Goal: Information Seeking & Learning: Check status

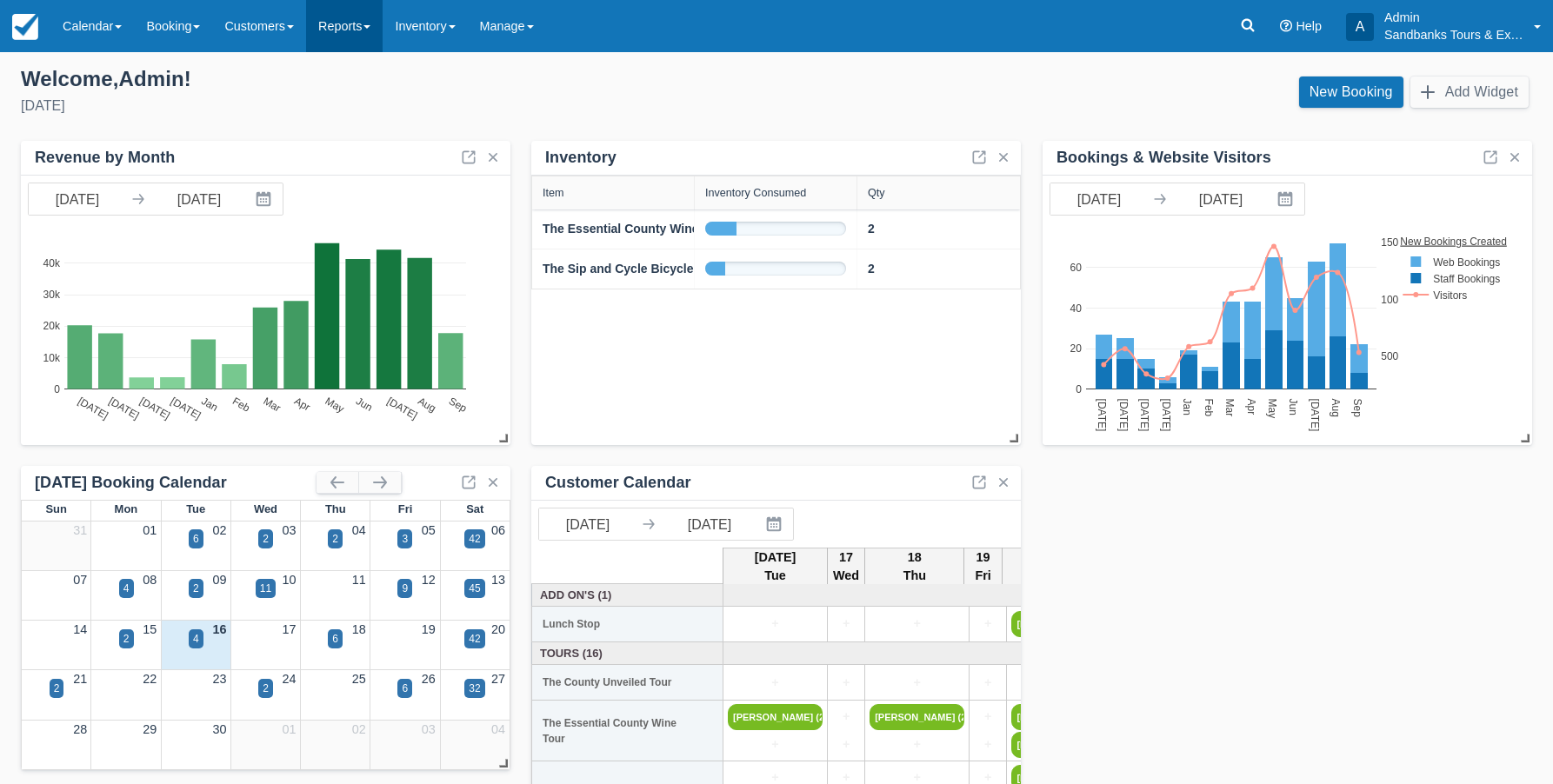
click at [351, 37] on link "Reports" at bounding box center [345, 26] width 77 height 52
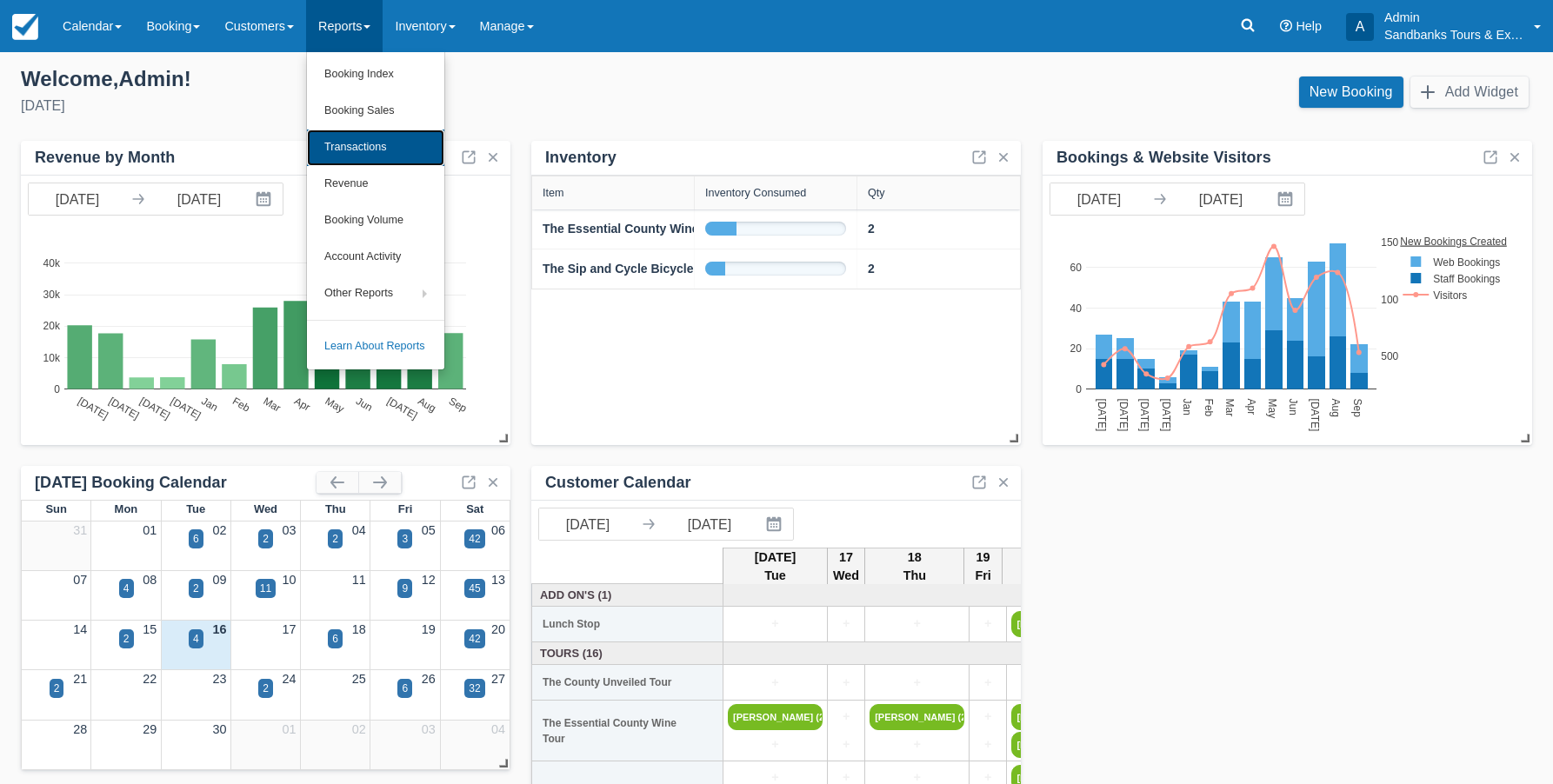
click at [350, 151] on link "Transactions" at bounding box center [375, 148] width 137 height 37
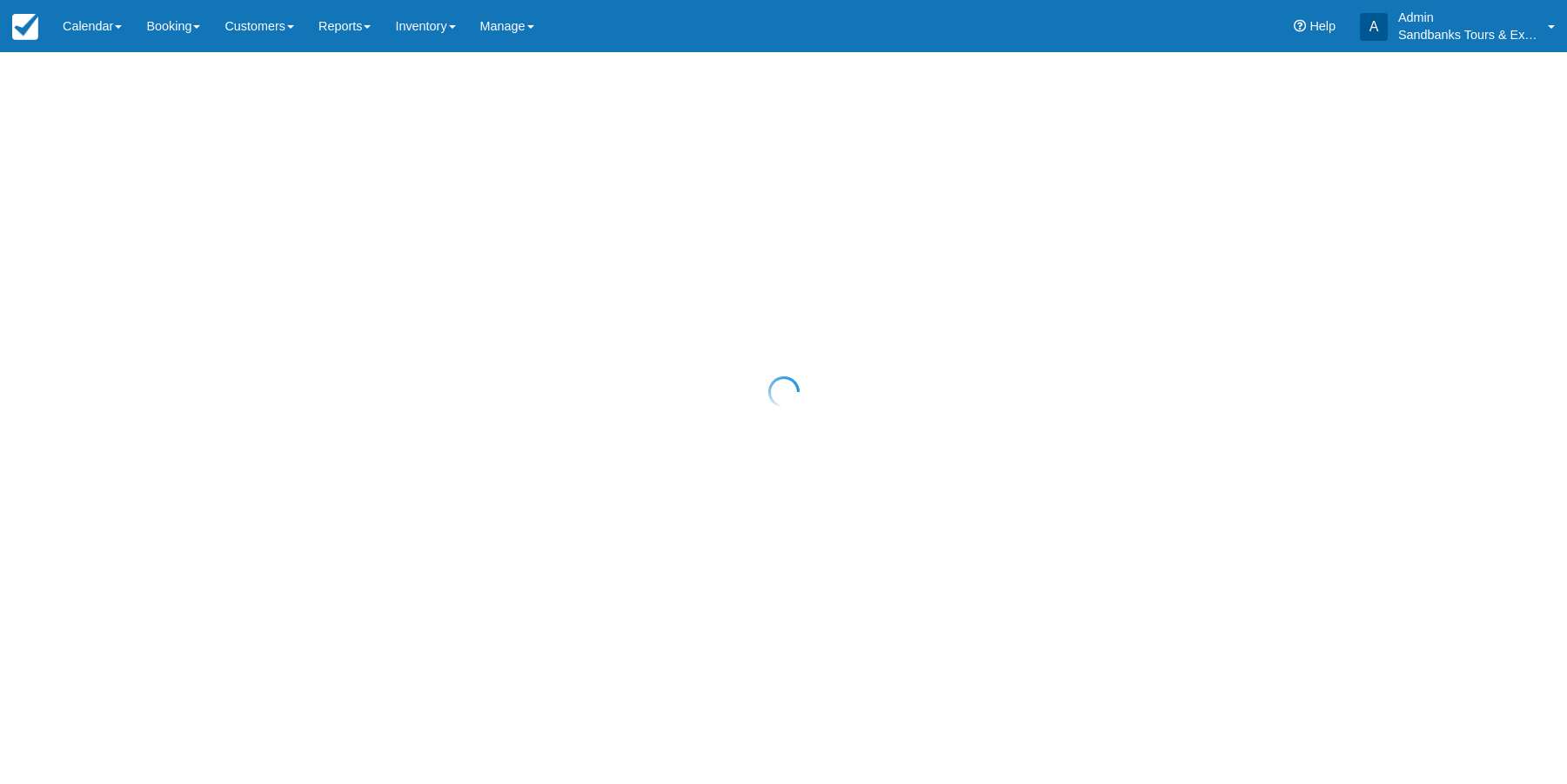
select select "10"
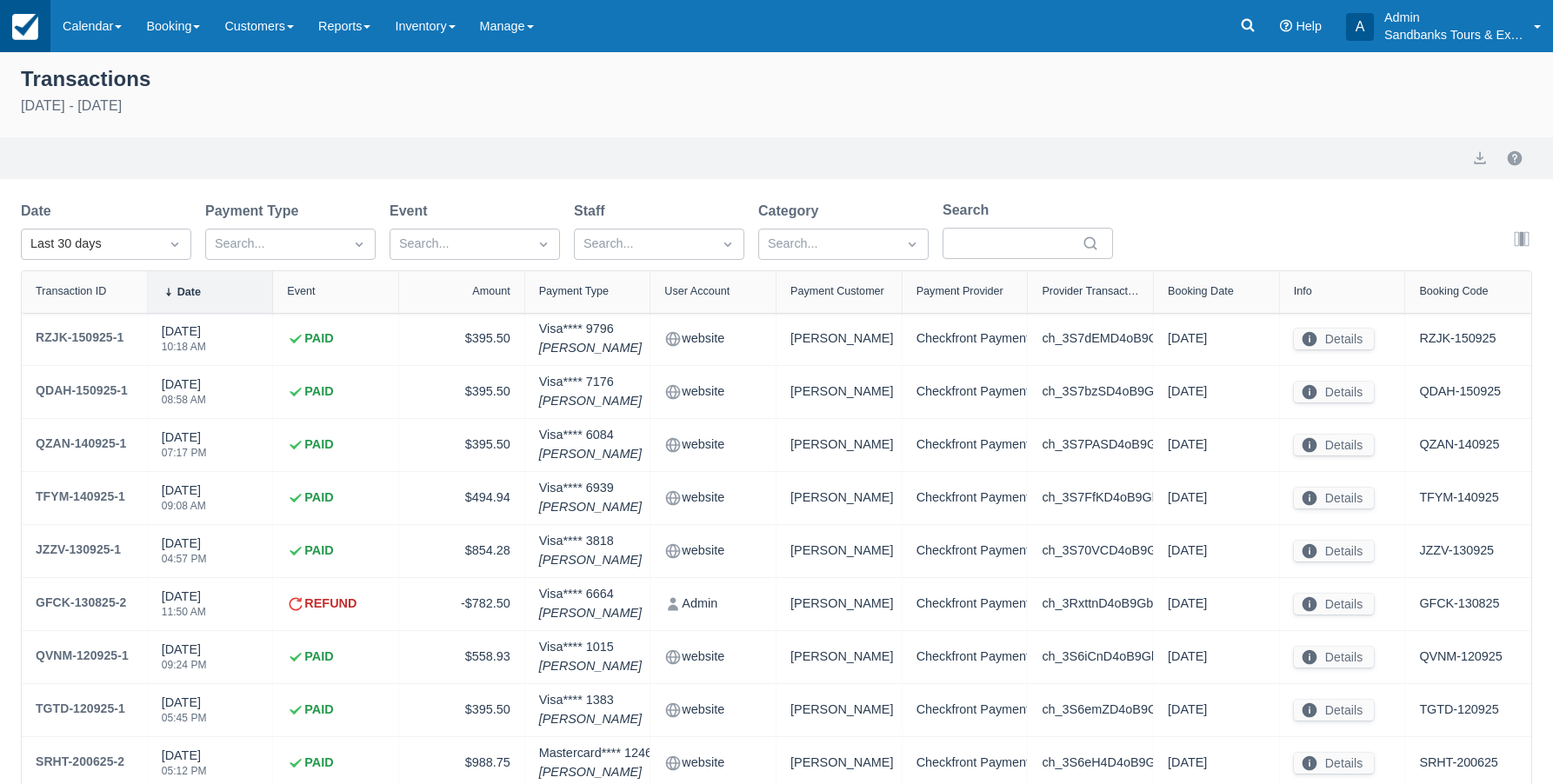
click at [21, 28] on img at bounding box center [25, 26] width 26 height 26
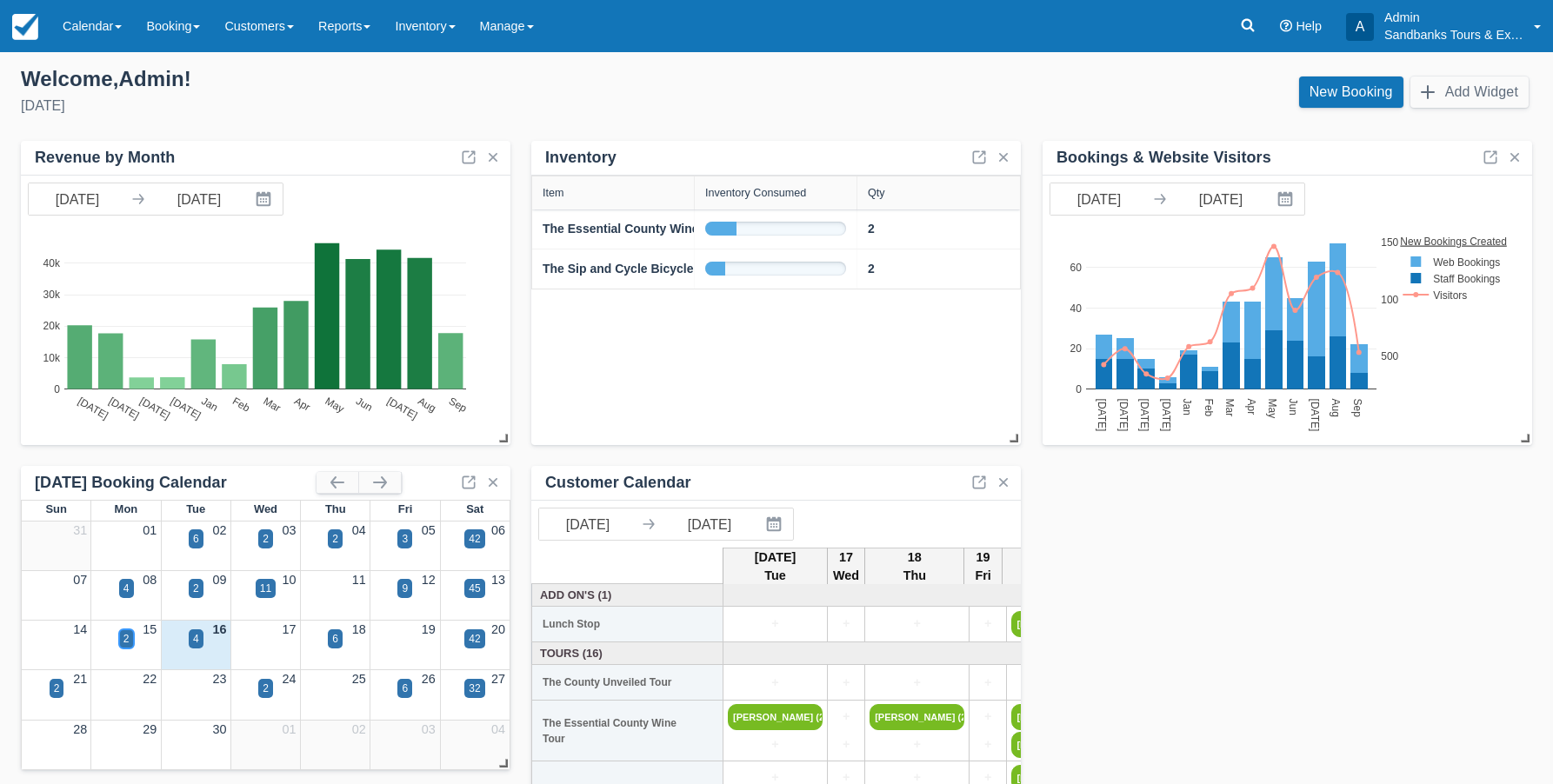
click at [126, 635] on div "2" at bounding box center [126, 639] width 6 height 15
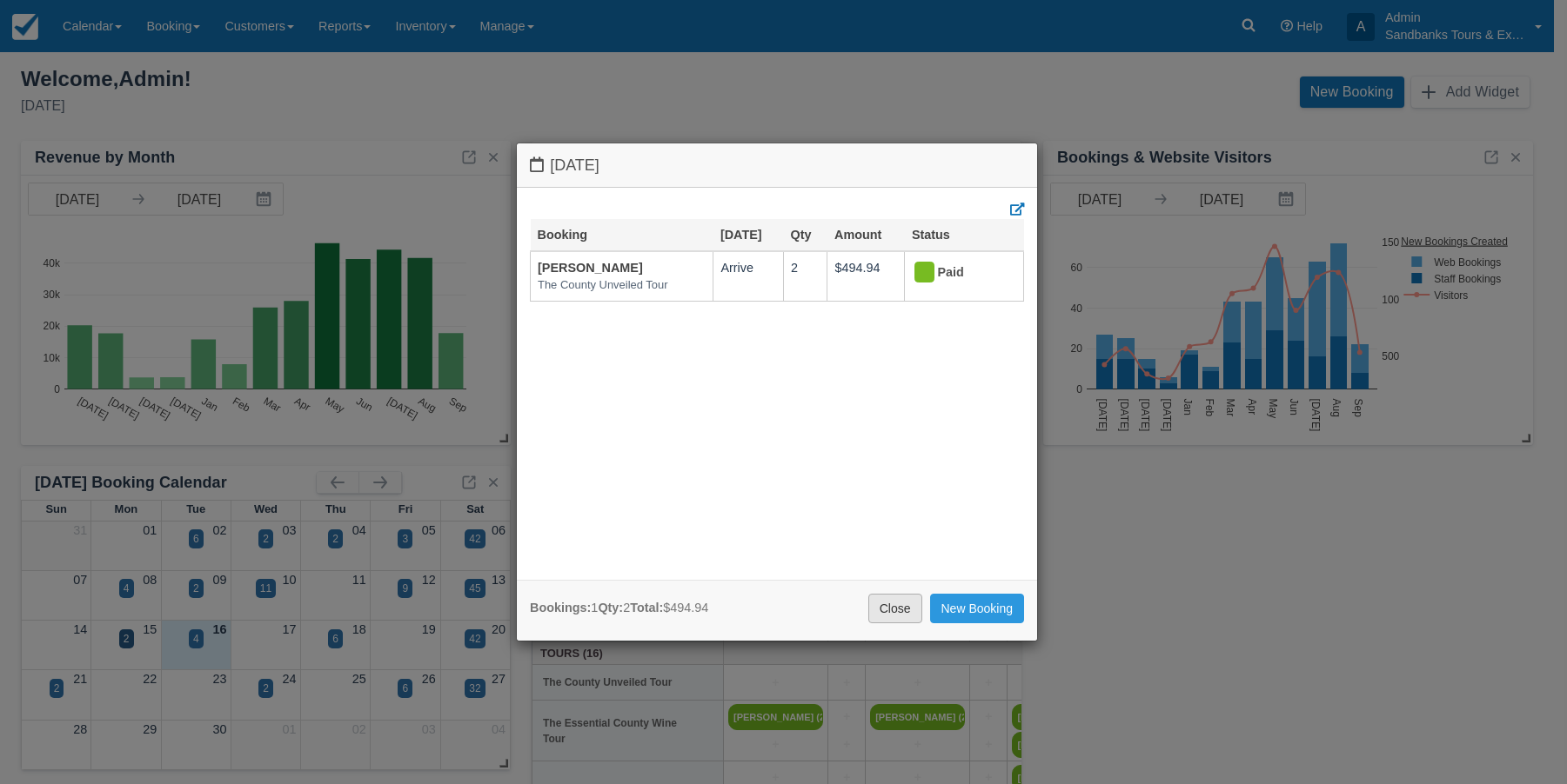
click at [905, 600] on link "Close" at bounding box center [895, 608] width 54 height 30
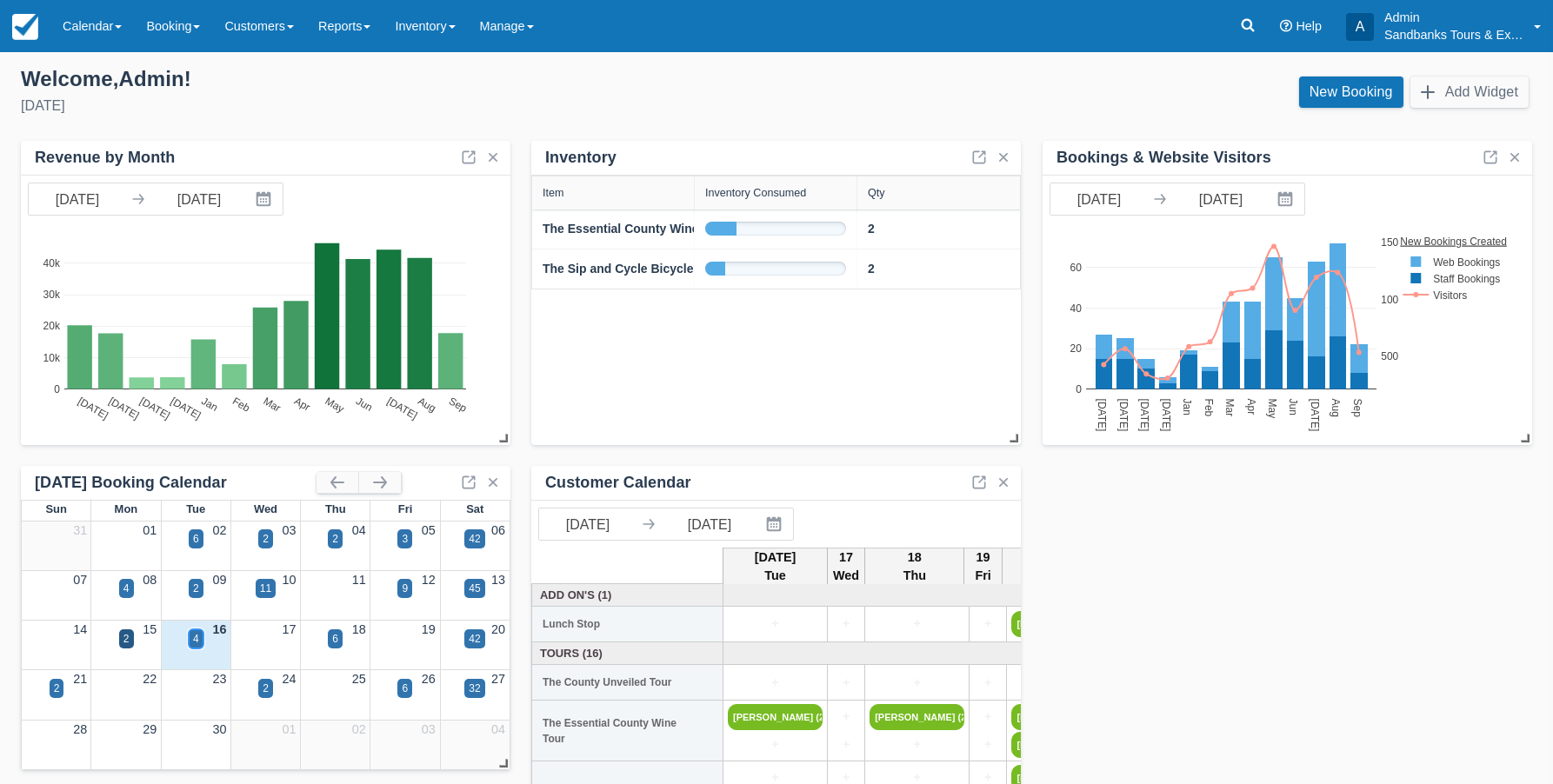
click at [199, 636] on div "4" at bounding box center [195, 639] width 14 height 19
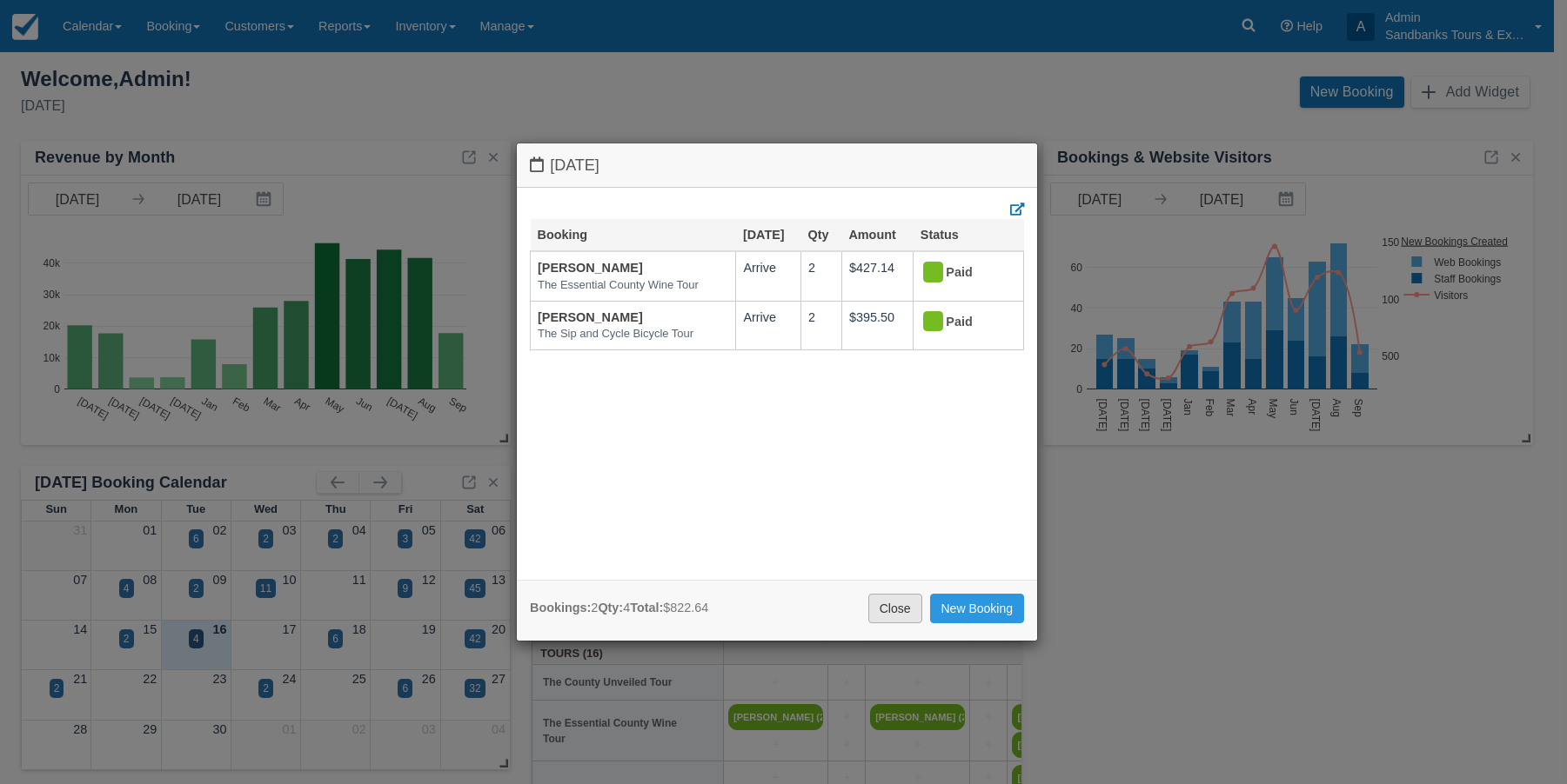
click at [889, 602] on link "Close" at bounding box center [895, 608] width 54 height 30
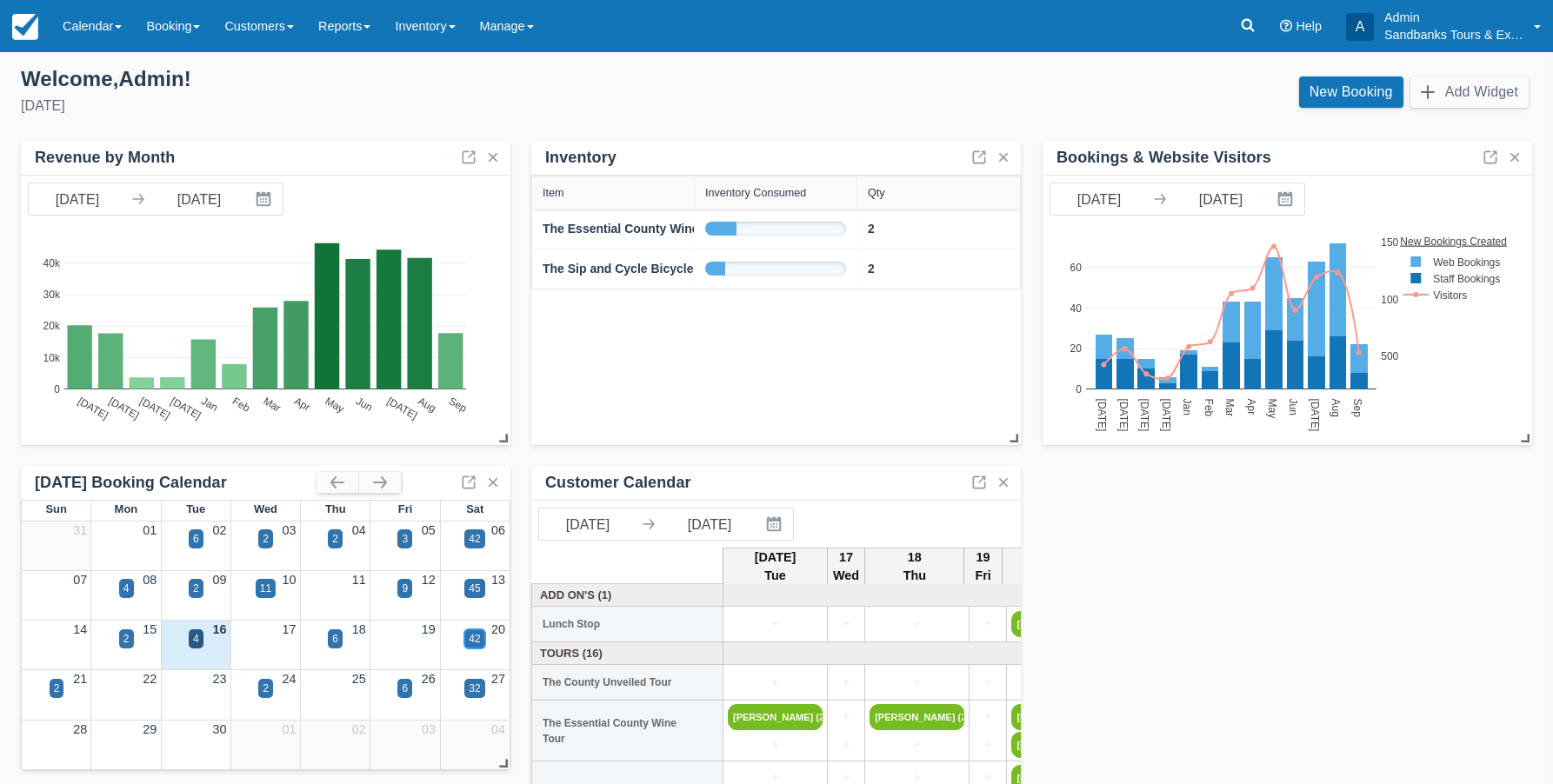
click at [466, 639] on div "42" at bounding box center [474, 639] width 20 height 19
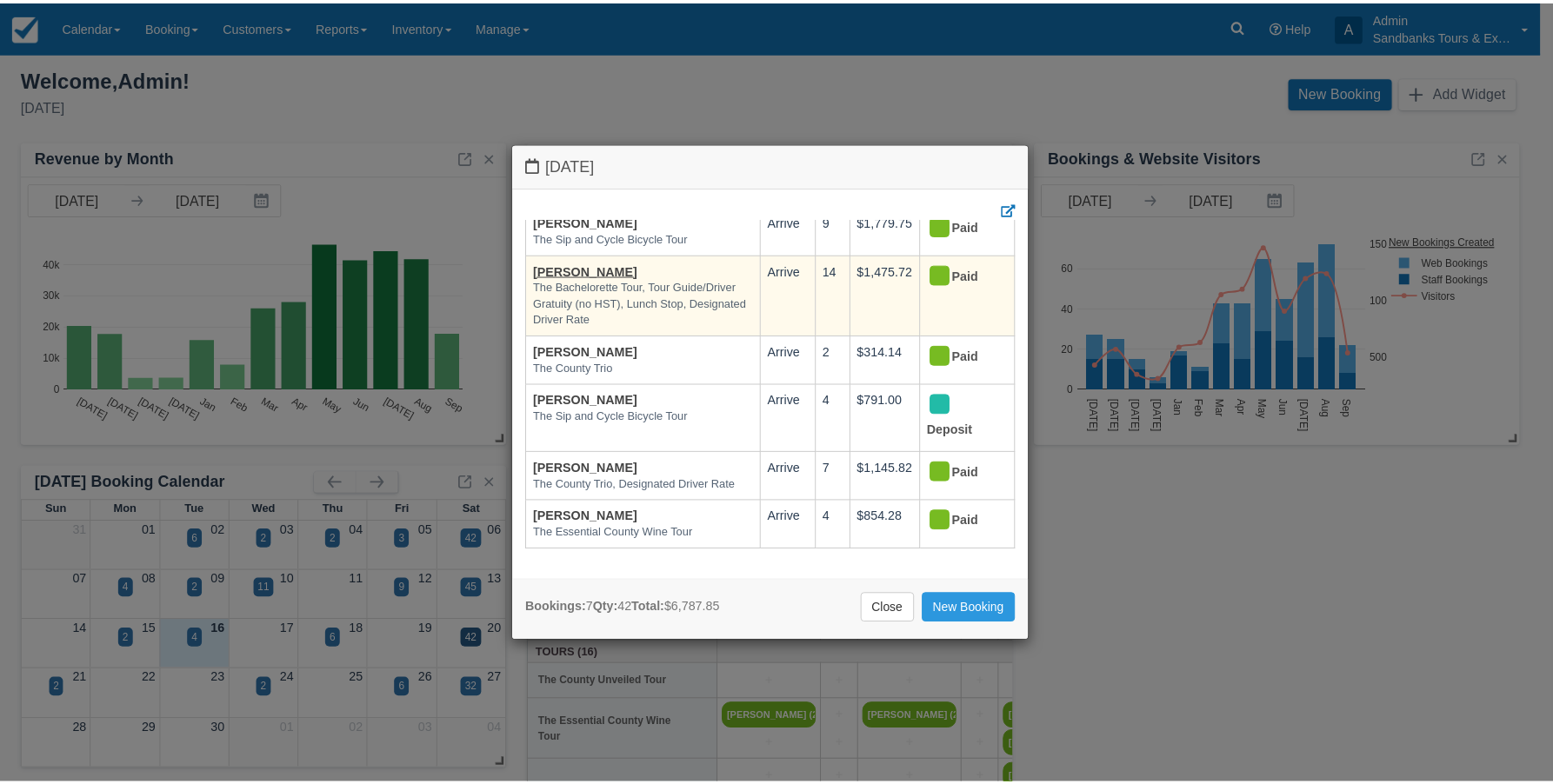
scroll to position [126, 0]
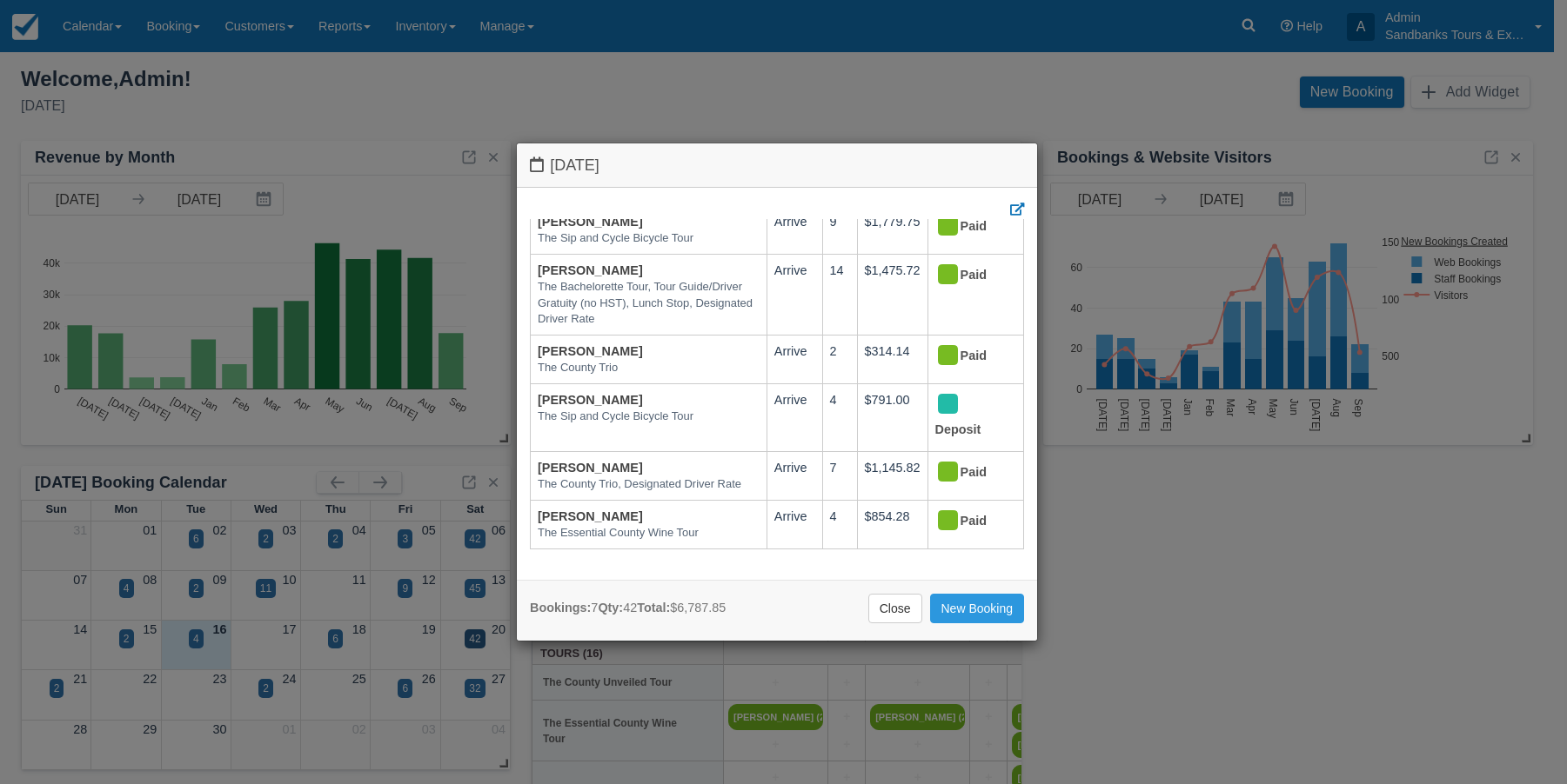
click at [564, 78] on div "Saturday September 20 2025 Booking Sept 20 Qty Amount Status Christina Caruso T…" at bounding box center [784, 392] width 1567 height 784
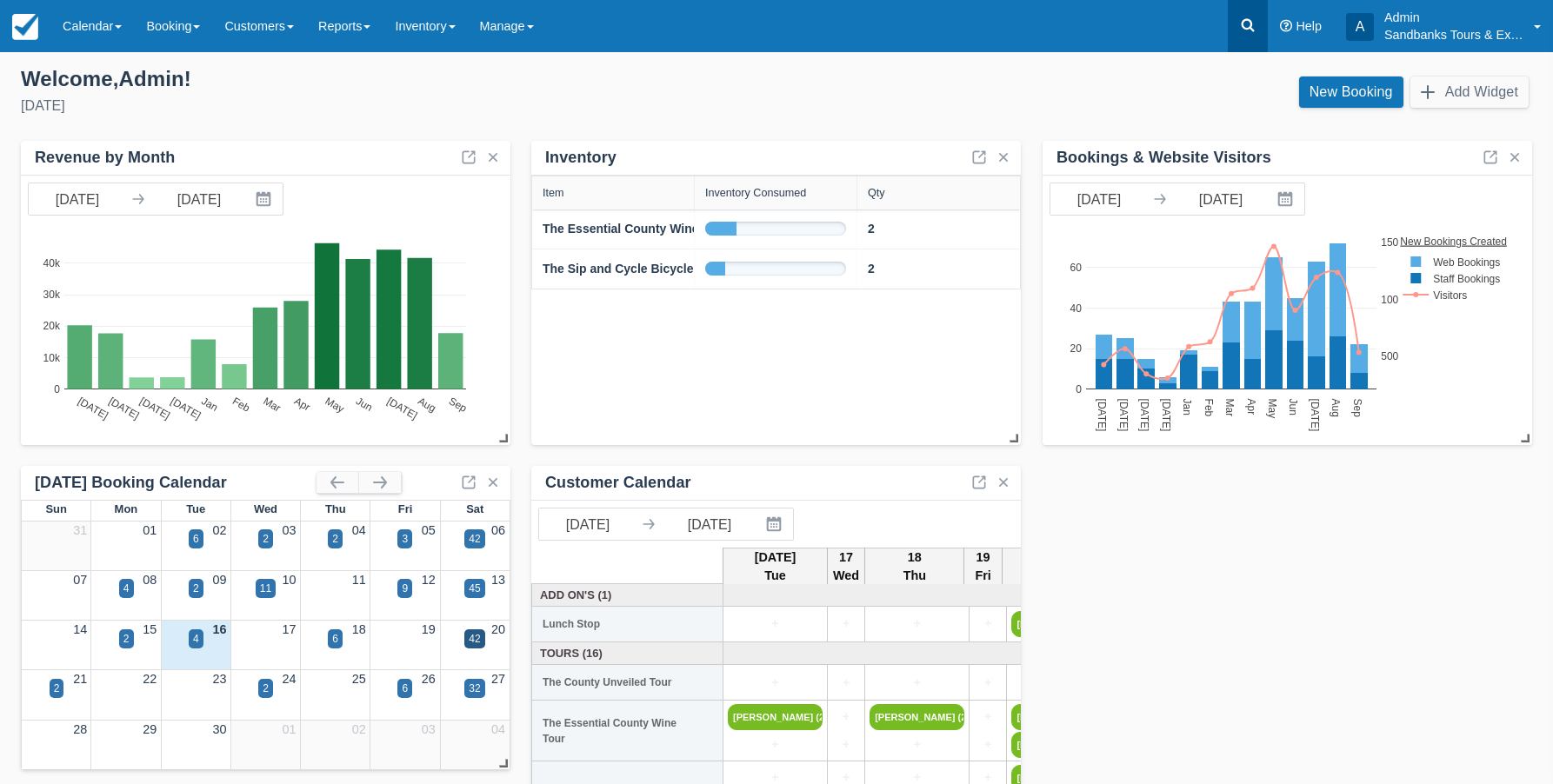
click at [1243, 22] on icon at bounding box center [1248, 26] width 13 height 13
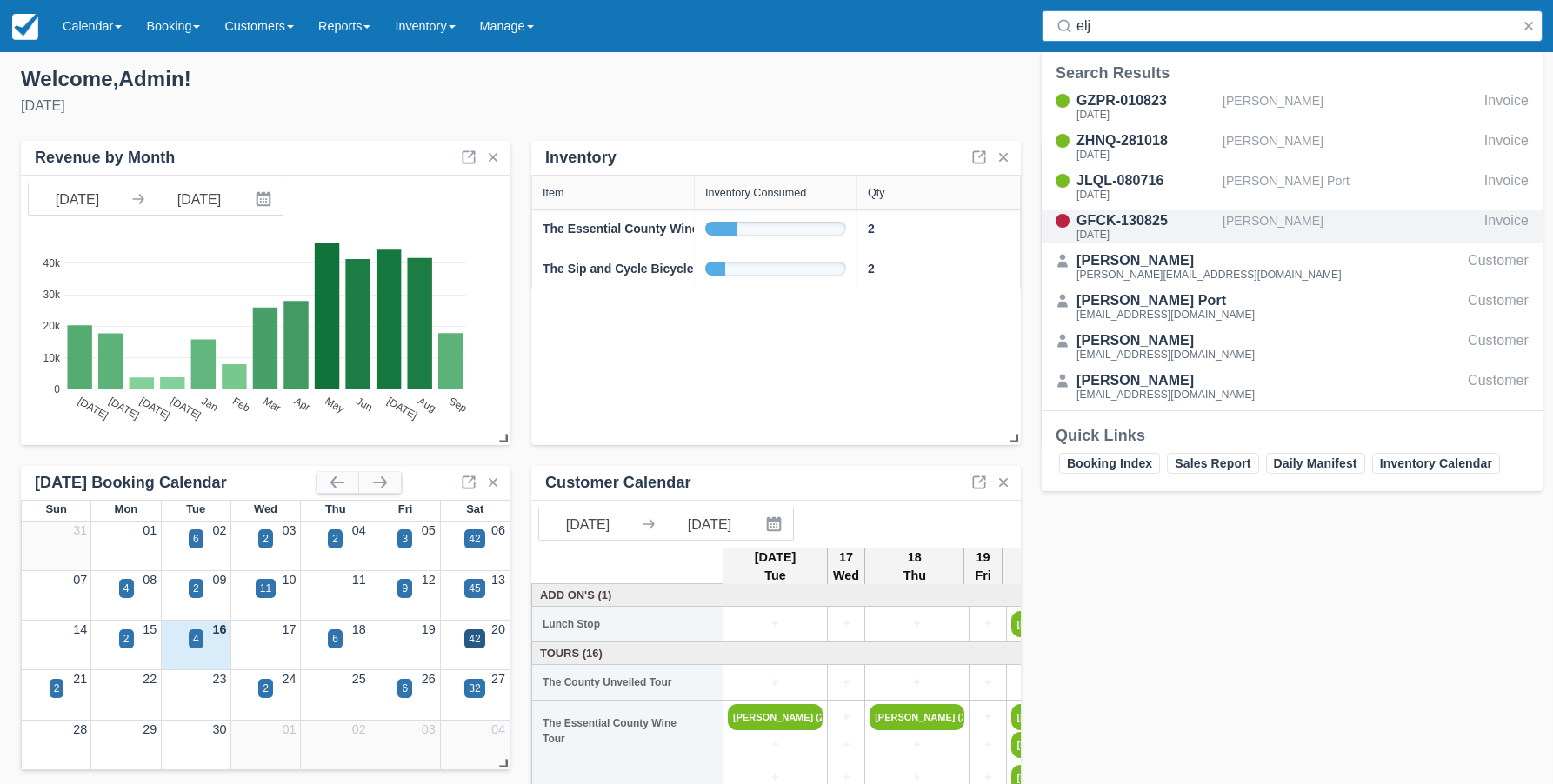
type input "elj"
click at [1118, 225] on div "GFCK-130825" at bounding box center [1146, 221] width 139 height 21
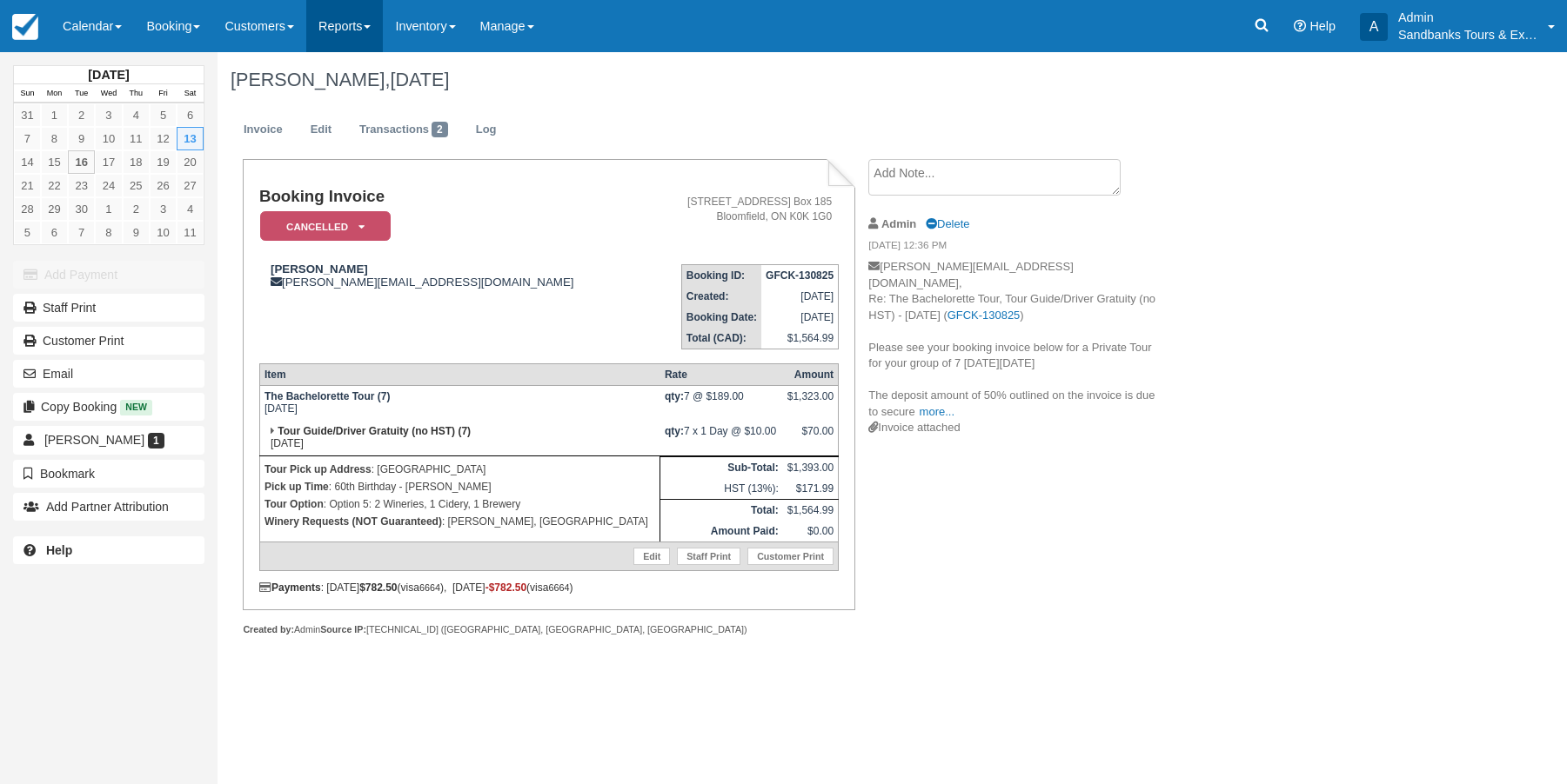
click at [376, 19] on link "Reports" at bounding box center [345, 26] width 77 height 52
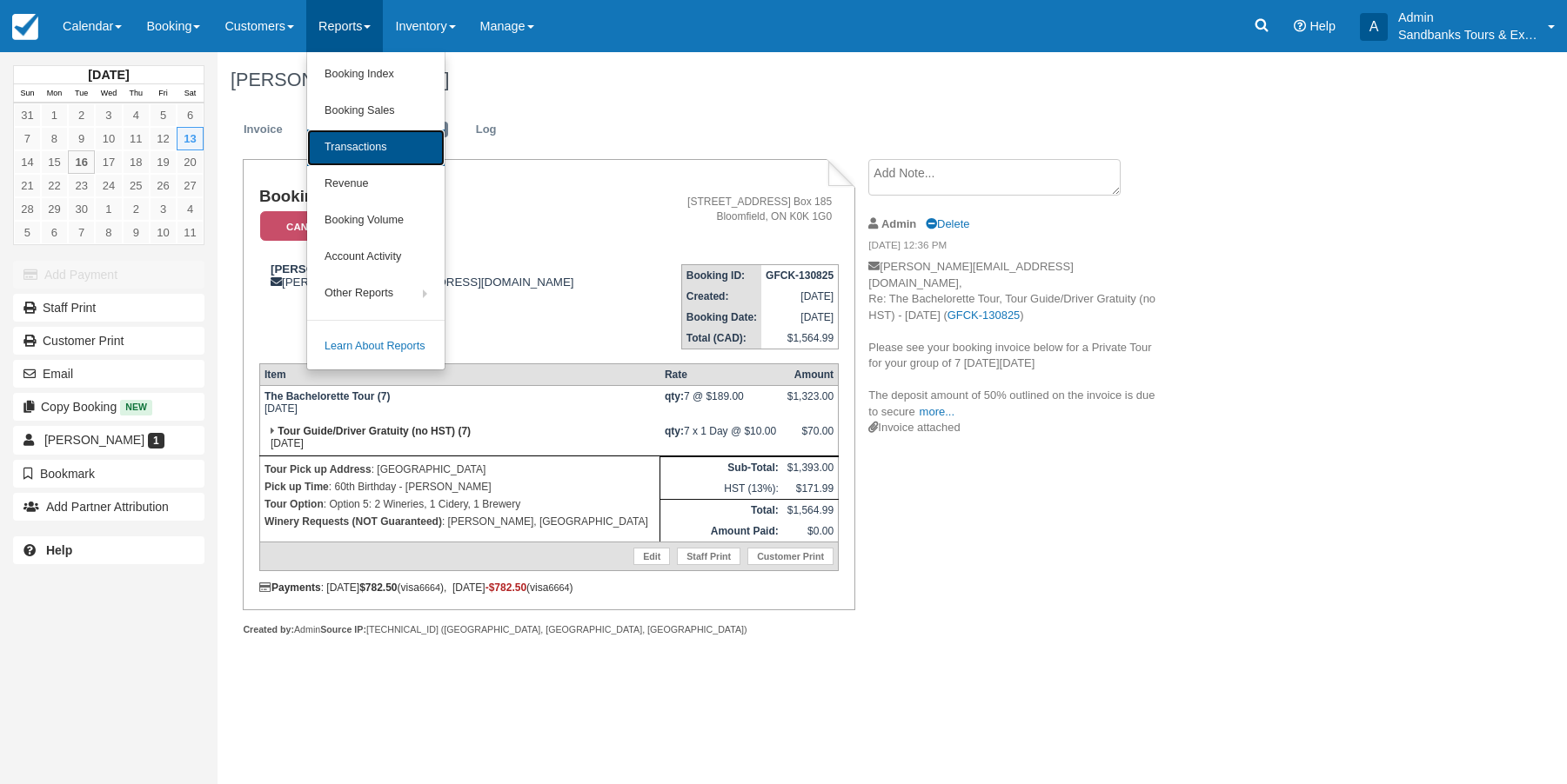
click at [352, 142] on link "Transactions" at bounding box center [375, 148] width 137 height 37
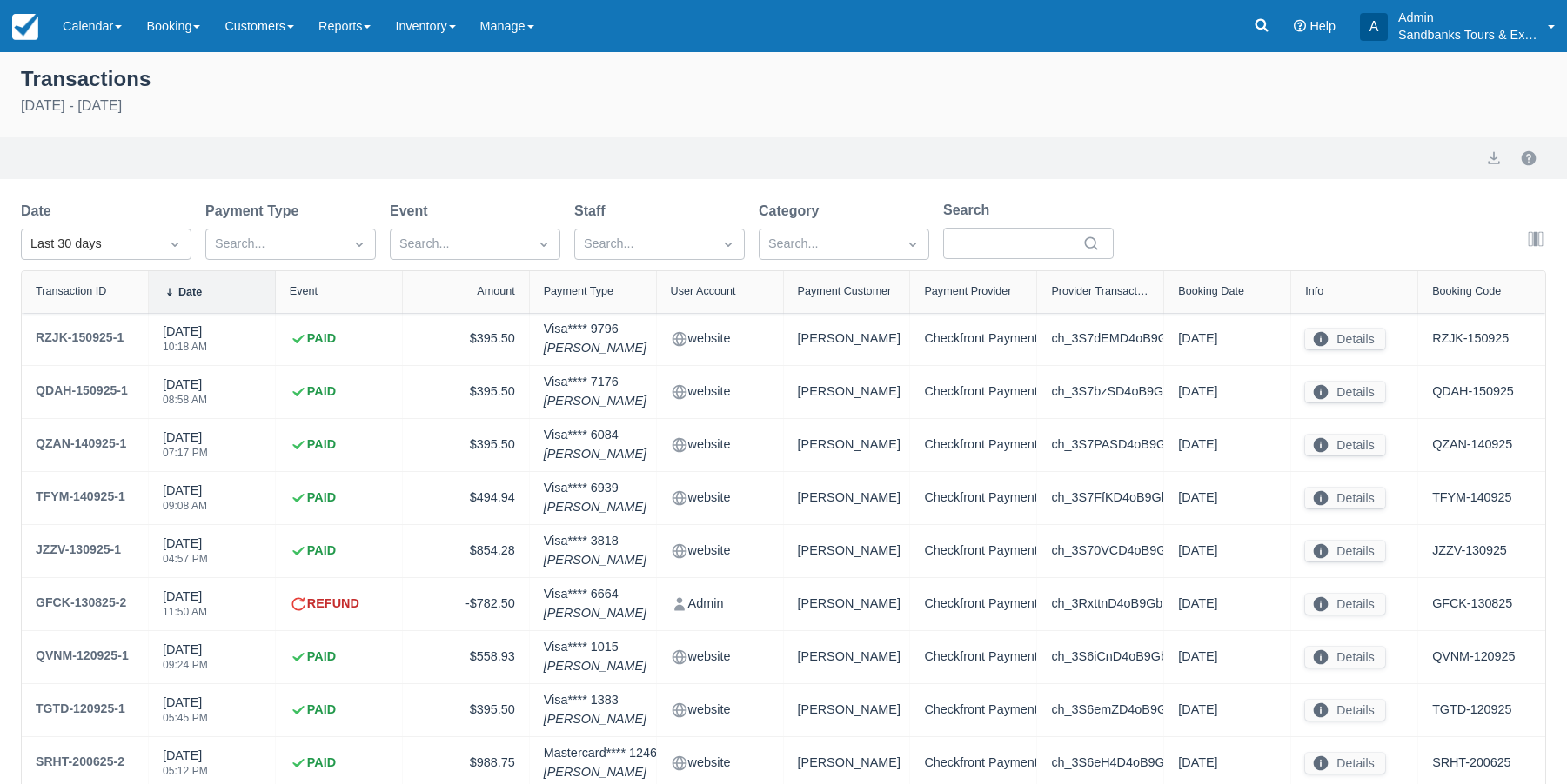
select select "10"
click at [883, 78] on div "Transactions" at bounding box center [777, 77] width 1512 height 30
